Goal: Task Accomplishment & Management: Use online tool/utility

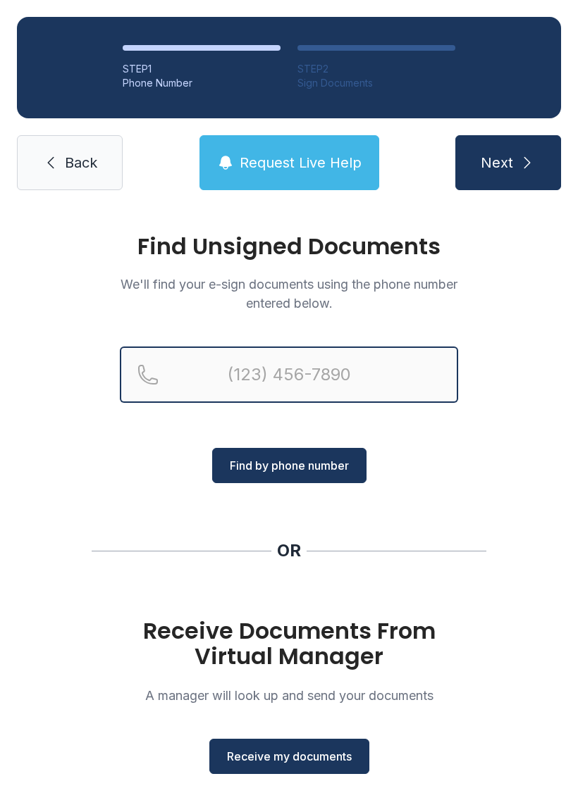
click at [283, 369] on input "Reservation phone number" at bounding box center [289, 375] width 338 height 56
type input "("
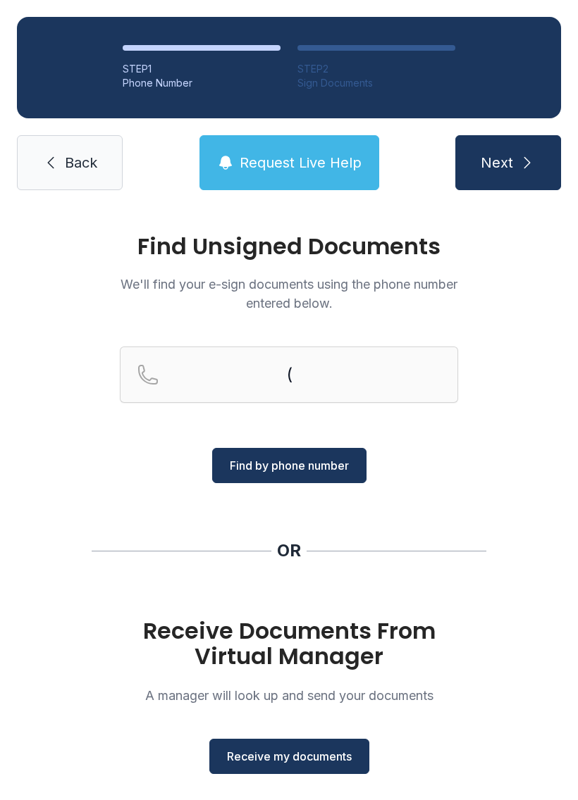
click at [75, 163] on span "Back" at bounding box center [81, 163] width 32 height 20
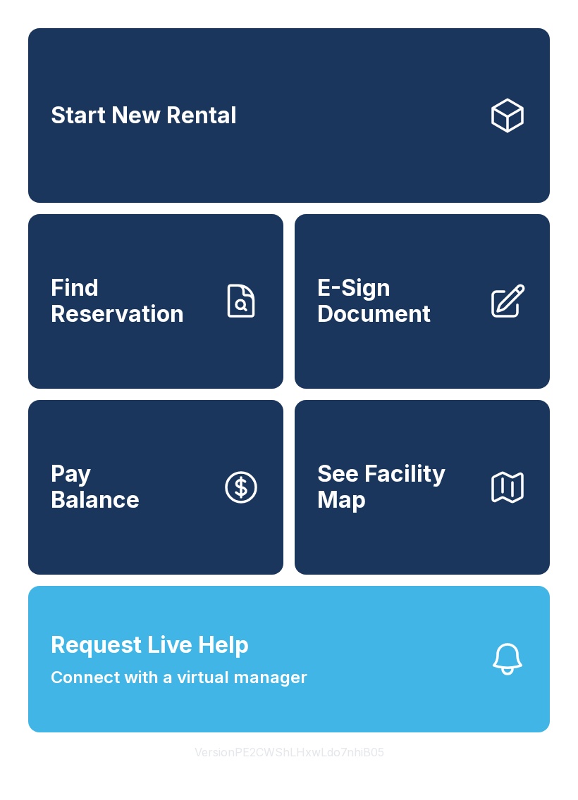
click at [417, 321] on span "E-Sign Document" at bounding box center [396, 301] width 159 height 51
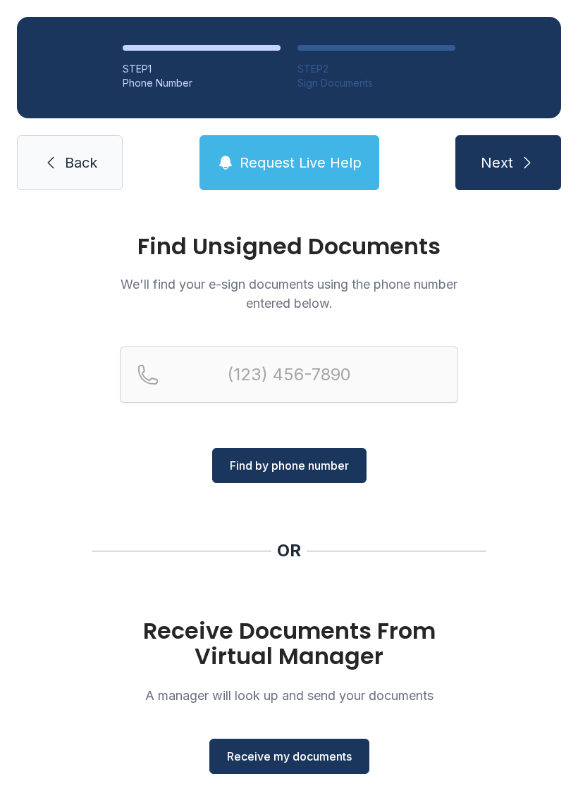
click at [281, 772] on button "Receive my documents" at bounding box center [289, 756] width 160 height 35
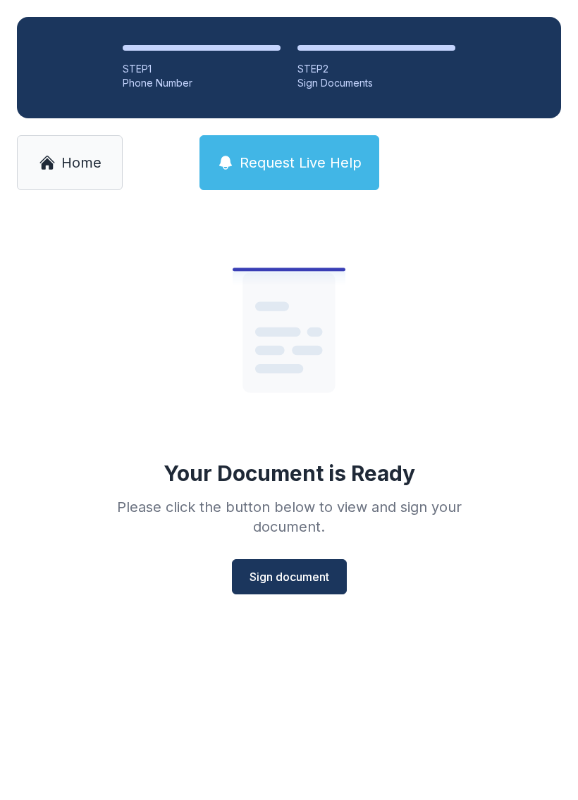
click at [301, 575] on span "Sign document" at bounding box center [289, 577] width 80 height 17
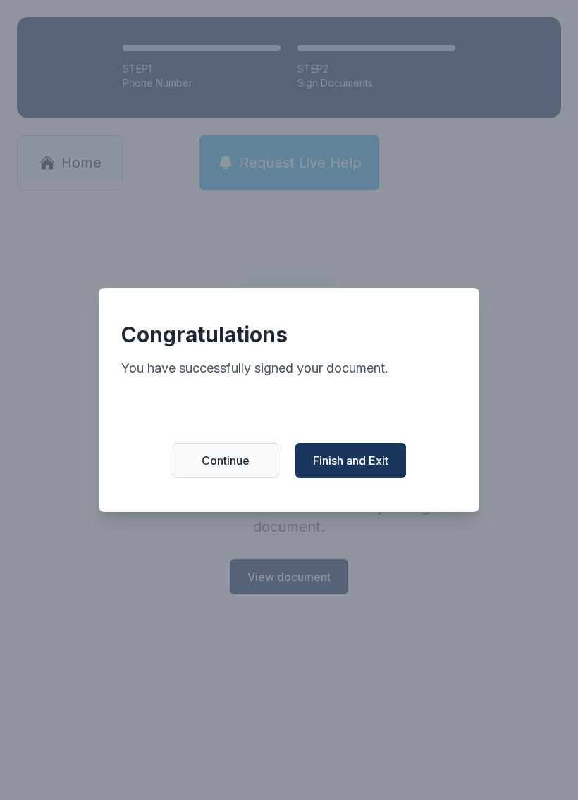
click at [374, 465] on span "Finish and Exit" at bounding box center [350, 460] width 75 height 17
